Goal: Information Seeking & Learning: Find contact information

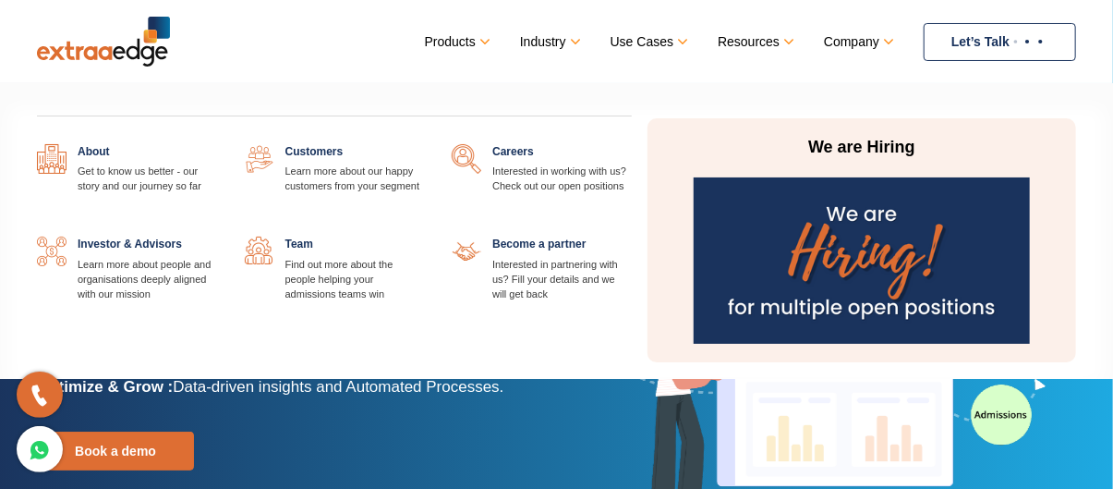
click at [632, 144] on link at bounding box center [632, 144] width 0 height 0
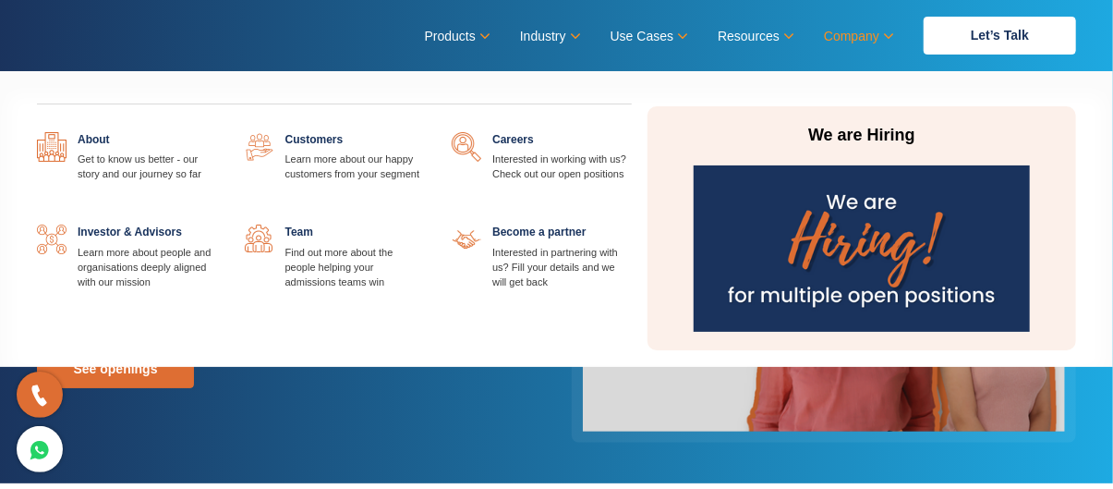
click at [861, 37] on link "Company" at bounding box center [857, 36] width 67 height 27
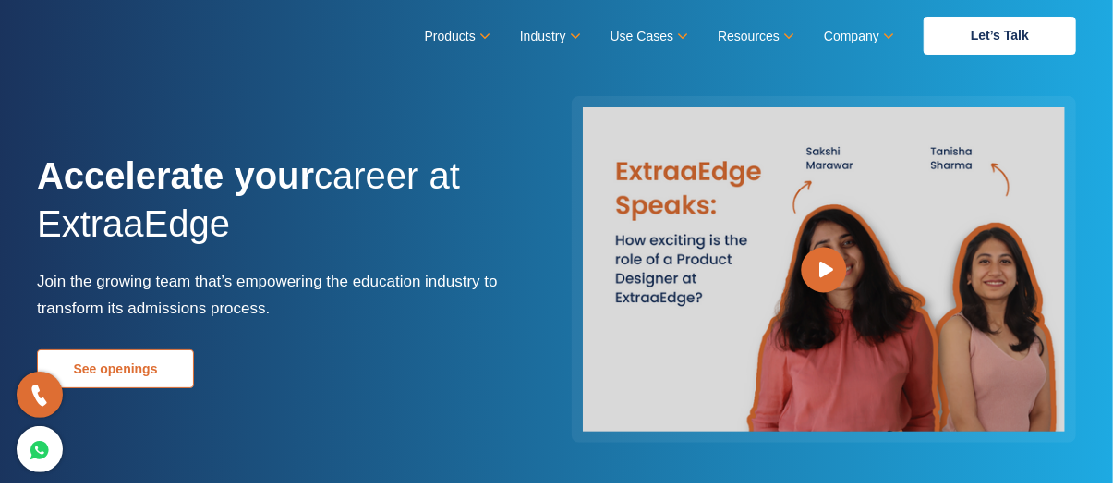
click at [151, 368] on link "See openings" at bounding box center [115, 368] width 157 height 39
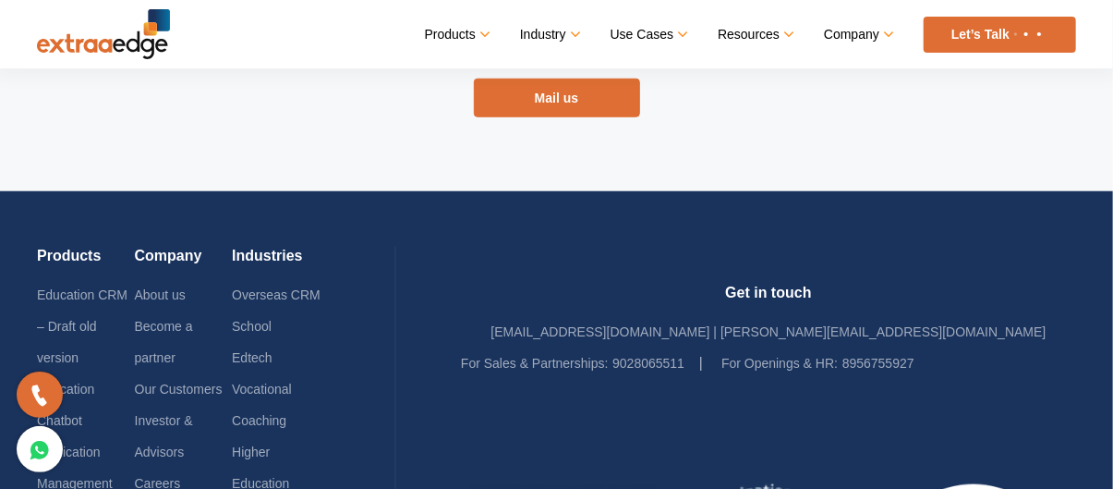
scroll to position [3807, 0]
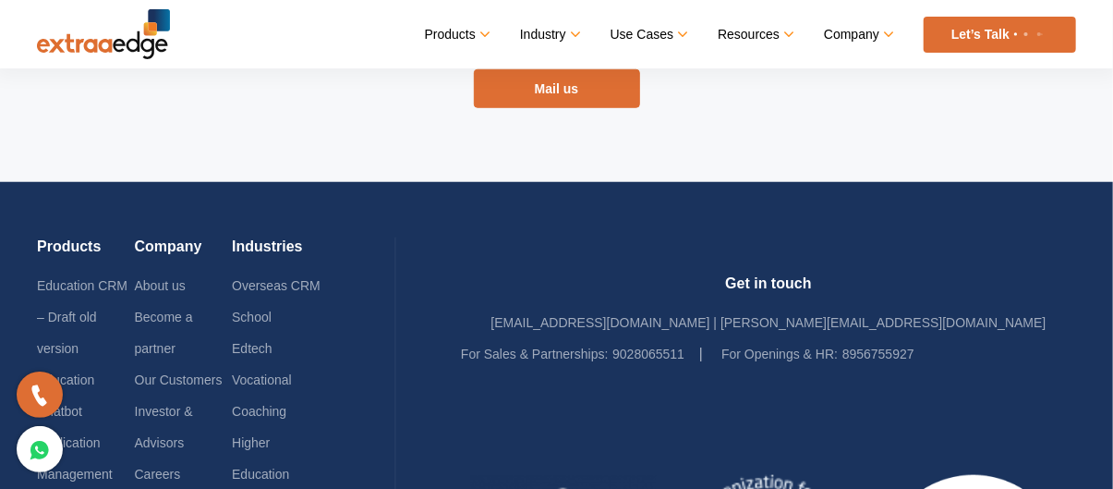
click at [562, 182] on div "Don’t see the position you are looking for? We’d still love to hear from you! M…" at bounding box center [557, 17] width 554 height 330
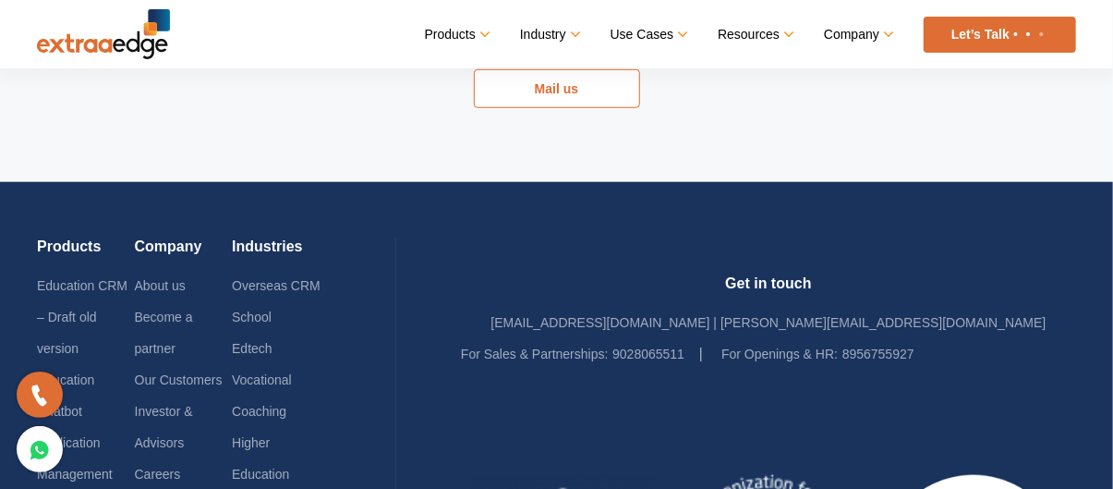
click at [562, 108] on link "Mail us" at bounding box center [557, 88] width 166 height 39
click at [592, 108] on link "Mail us" at bounding box center [557, 88] width 166 height 39
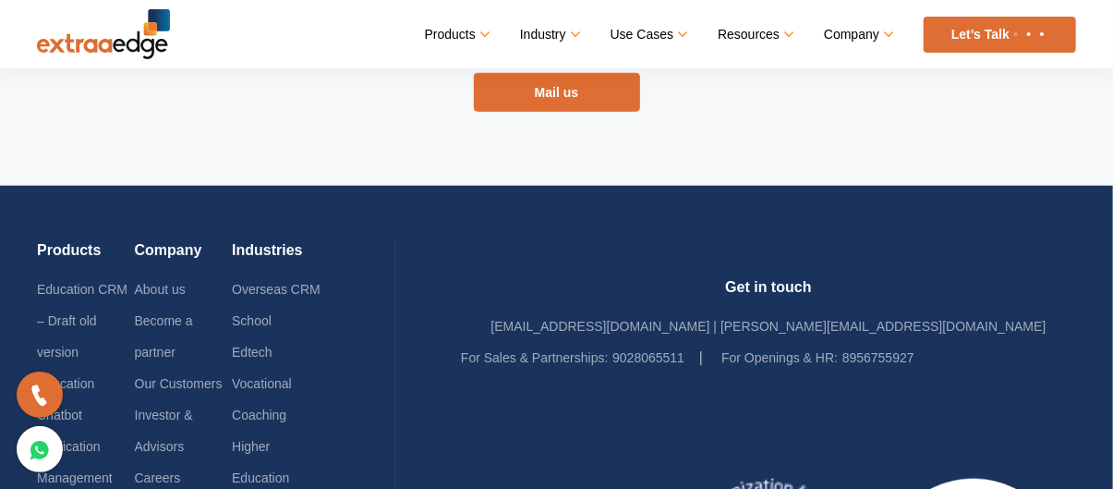
scroll to position [3882, 0]
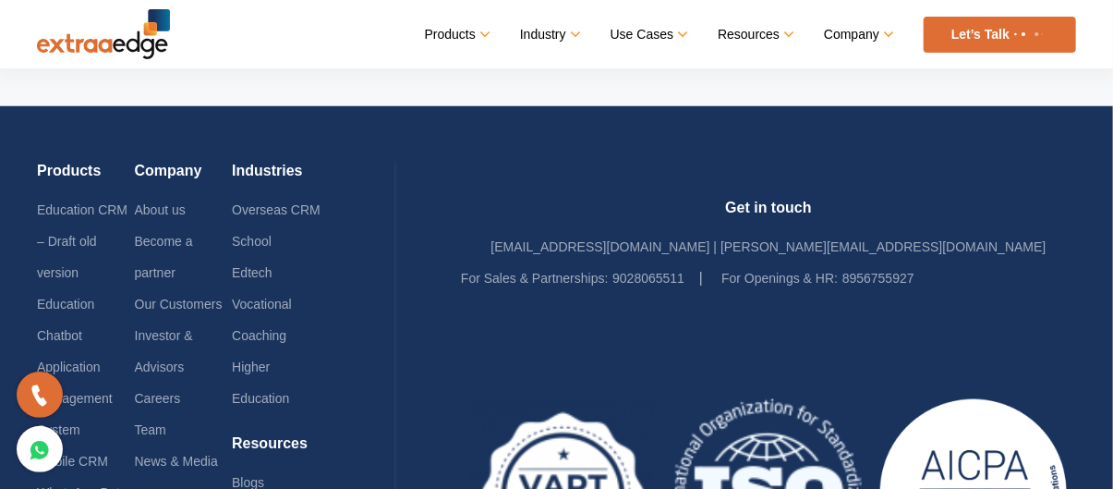
click at [562, 32] on link "Mail us" at bounding box center [557, 13] width 166 height 39
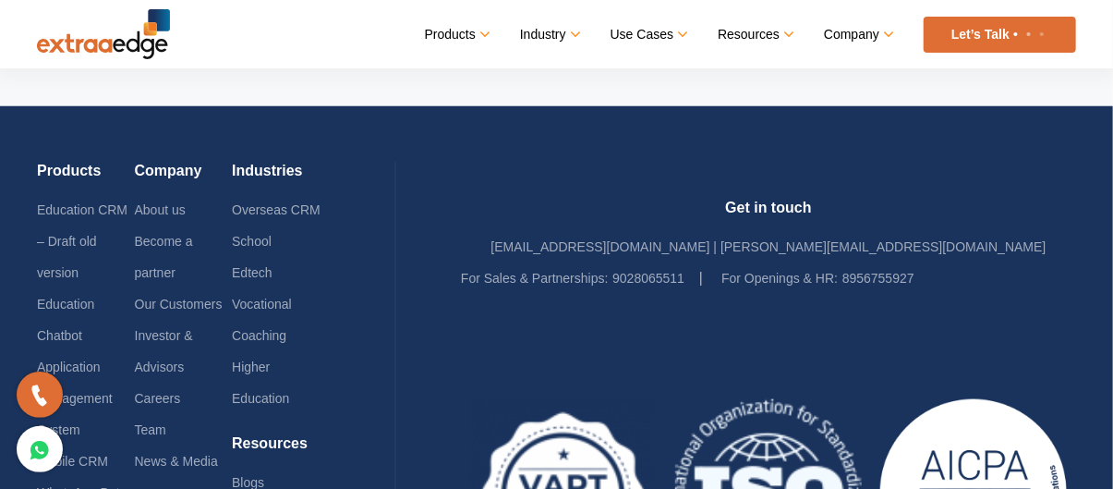
click at [562, 32] on link "Mail us" at bounding box center [557, 13] width 166 height 39
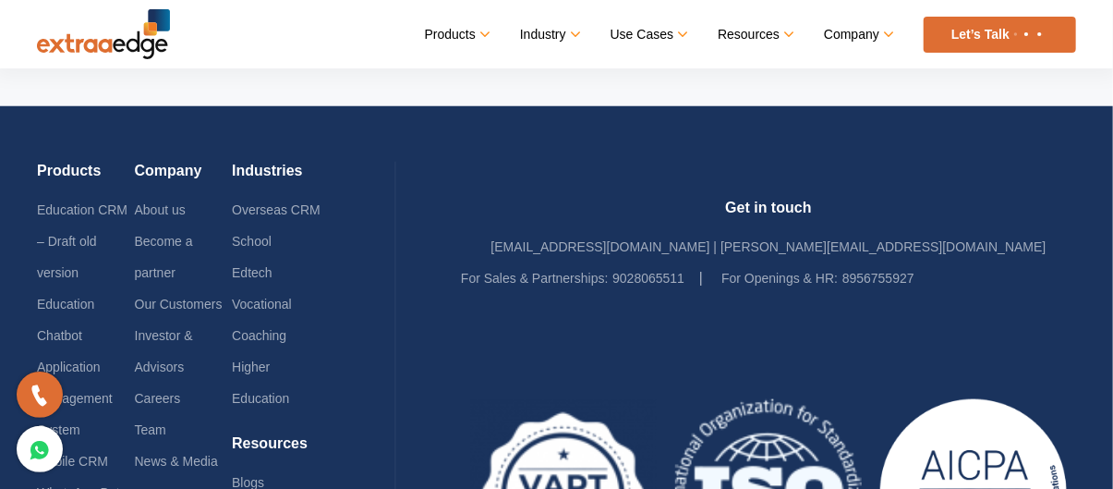
click at [562, 32] on link "Mail us" at bounding box center [557, 13] width 166 height 39
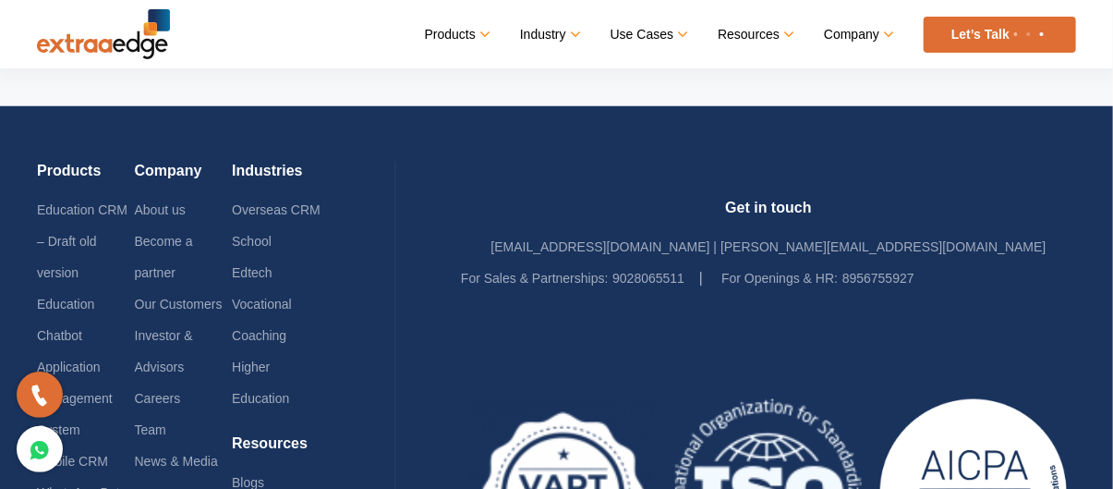
click at [562, 32] on link "Mail us" at bounding box center [557, 13] width 166 height 39
